Goal: Information Seeking & Learning: Understand process/instructions

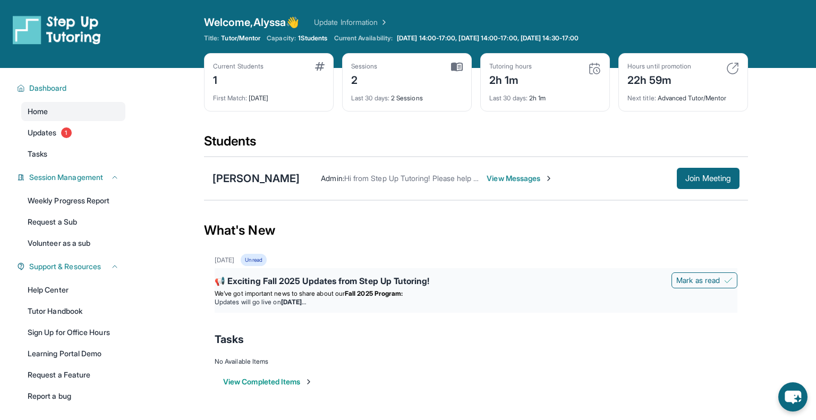
click at [316, 277] on div "📢 Exciting Fall 2025 Updates from Step Up Tutoring!" at bounding box center [476, 282] width 523 height 15
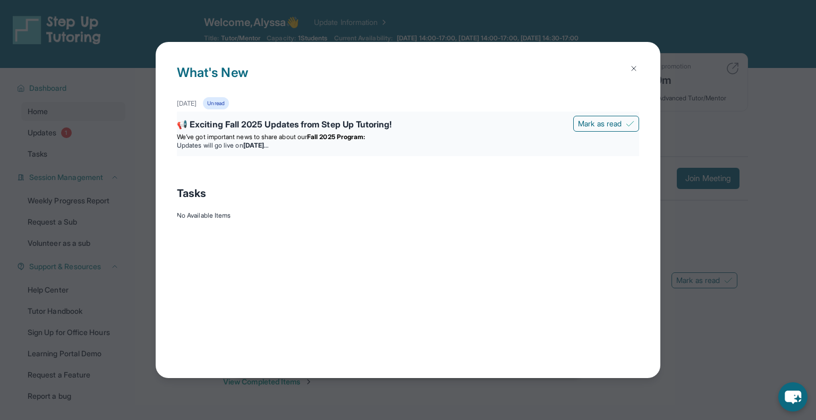
click at [313, 128] on div "📢 Exciting Fall 2025 Updates from Step Up Tutoring!" at bounding box center [408, 125] width 462 height 15
click at [294, 152] on div "📢 Exciting Fall 2025 Updates from Step Up Tutoring! [PERSON_NAME] as read We’ve…" at bounding box center [408, 134] width 462 height 45
click at [636, 70] on img at bounding box center [633, 68] width 8 height 8
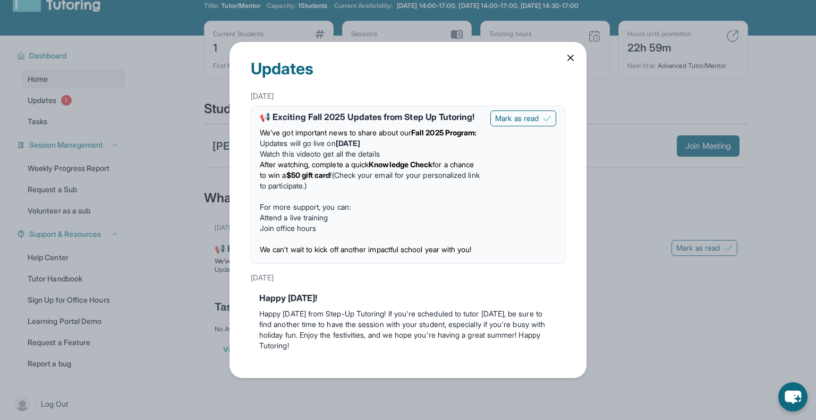
scroll to position [36, 0]
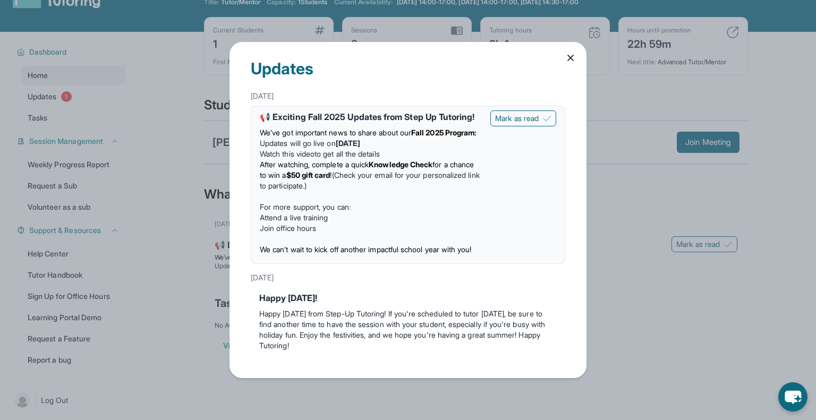
click at [306, 158] on link "Watch this video" at bounding box center [287, 153] width 55 height 9
click at [570, 48] on div "Updates [DATE] 📢 Exciting Fall 2025 Updates from Step Up Tutoring! We’ve got im…" at bounding box center [407, 210] width 357 height 336
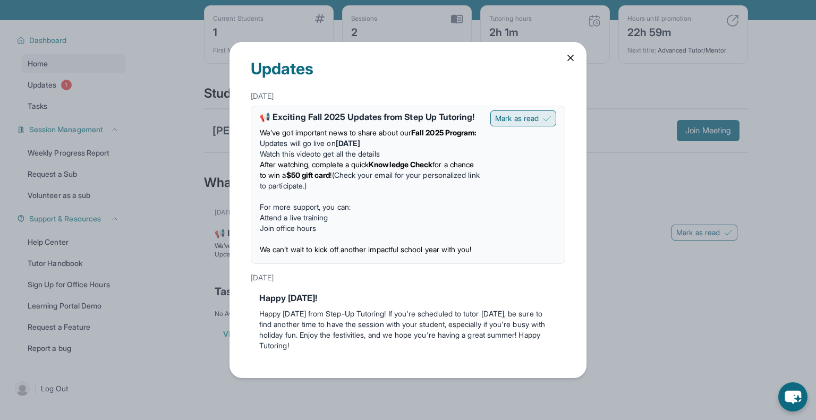
click at [524, 110] on button "Mark as read" at bounding box center [523, 118] width 66 height 16
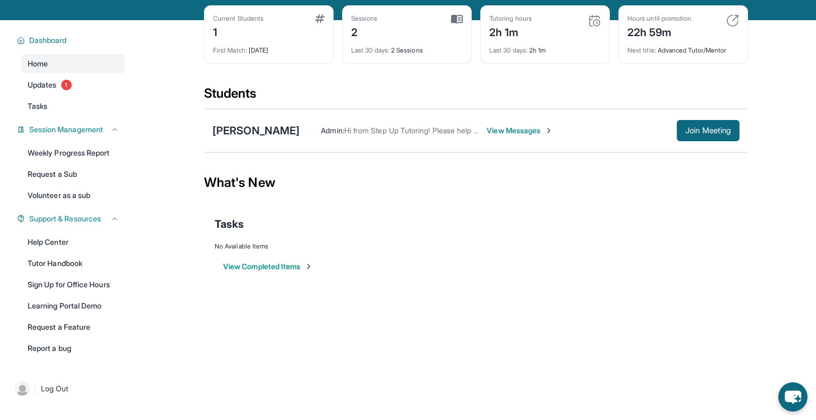
scroll to position [0, 0]
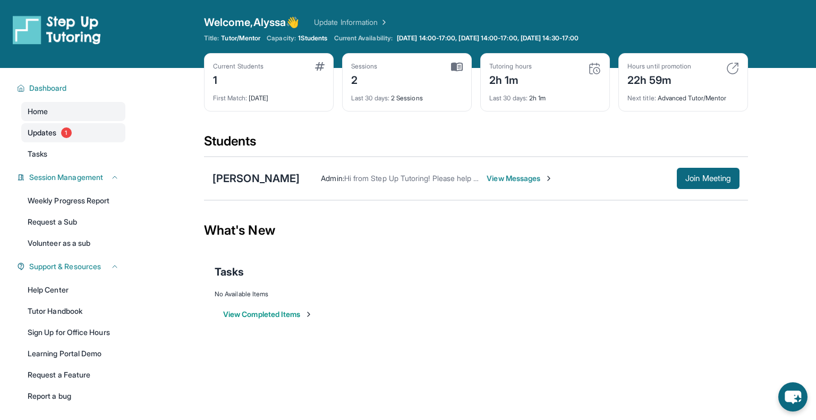
click at [88, 140] on link "Updates 1" at bounding box center [73, 132] width 104 height 19
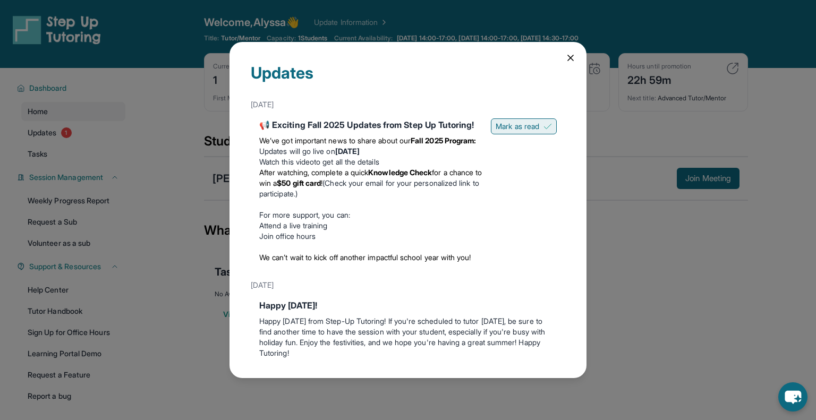
click at [540, 125] on button "Mark as read" at bounding box center [524, 126] width 66 height 16
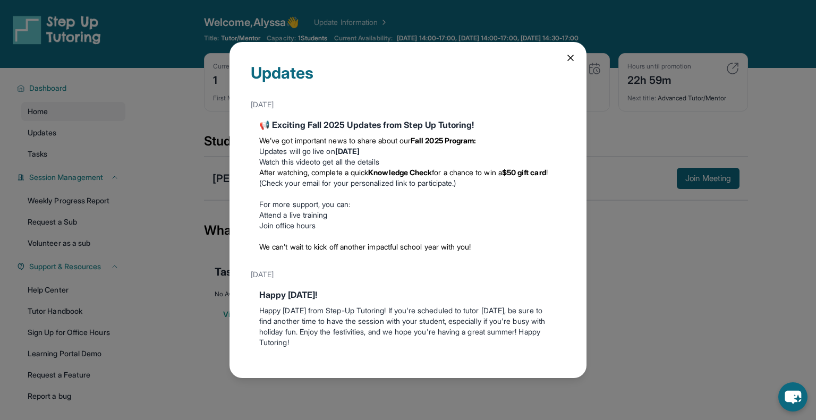
click at [572, 58] on icon at bounding box center [570, 58] width 11 height 11
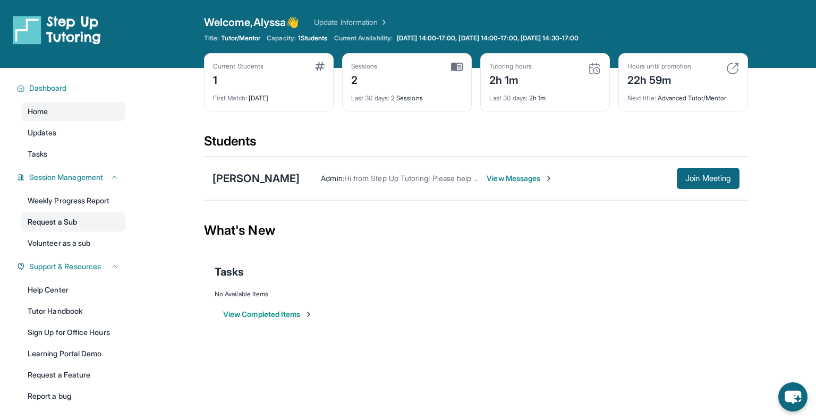
scroll to position [68, 0]
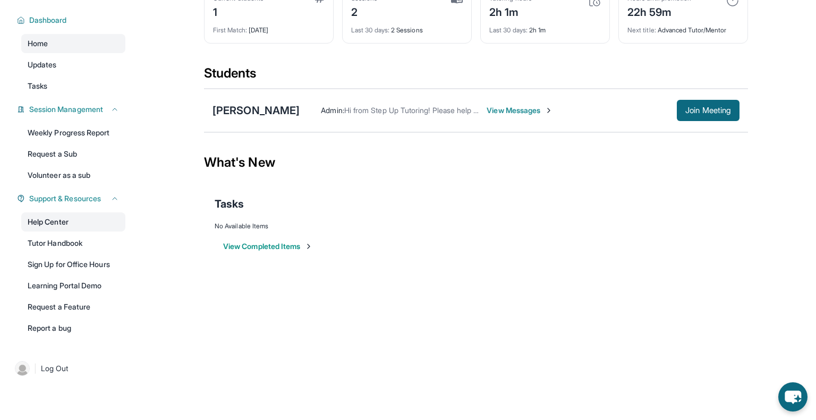
click at [76, 218] on link "Help Center" at bounding box center [73, 221] width 104 height 19
